Goal: Information Seeking & Learning: Learn about a topic

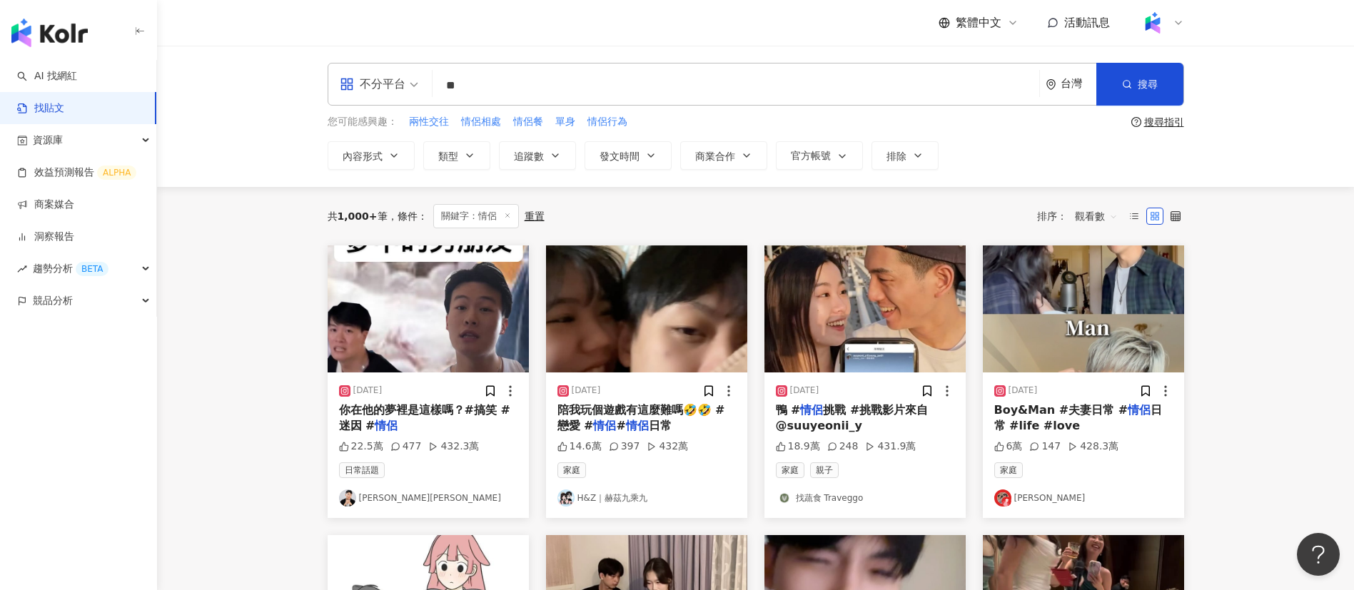
click at [734, 34] on div "繁體中文 活動訊息" at bounding box center [756, 23] width 857 height 46
